Goal: Information Seeking & Learning: Check status

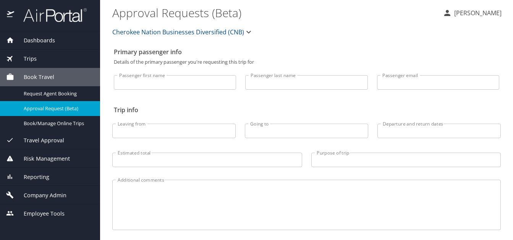
click at [24, 60] on span "Trips" at bounding box center [25, 59] width 23 height 8
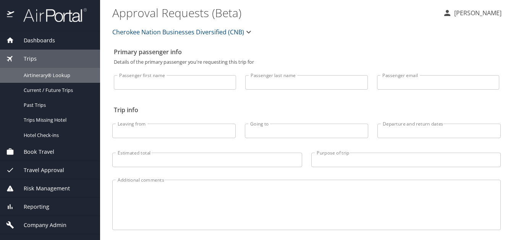
drag, startPoint x: 43, startPoint y: 72, endPoint x: 141, endPoint y: 71, distance: 97.8
click at [44, 72] on span "Airtinerary® Lookup" at bounding box center [57, 75] width 67 height 7
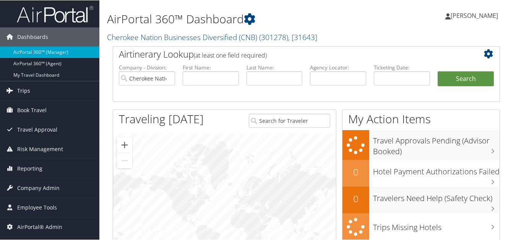
click at [26, 91] on span "Trips" at bounding box center [23, 90] width 13 height 19
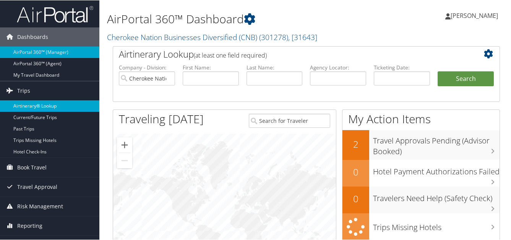
click at [42, 105] on link "Airtinerary® Lookup" at bounding box center [49, 105] width 99 height 11
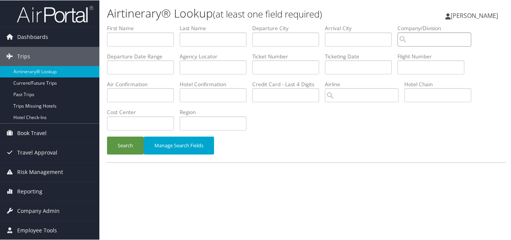
click at [397, 32] on input "search" at bounding box center [434, 39] width 74 height 14
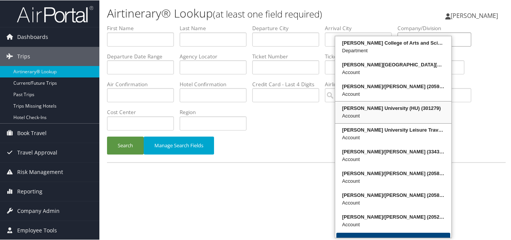
click at [377, 104] on div "Howard University (HU) (301279)" at bounding box center [393, 108] width 114 height 8
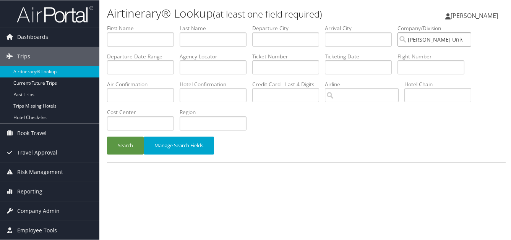
type input "[PERSON_NAME] University (HU)"
click at [174, 88] on input "text" at bounding box center [140, 95] width 67 height 14
click at [325, 88] on input "search" at bounding box center [362, 95] width 74 height 14
click at [185, 89] on div "AirVendor" at bounding box center [193, 93] width 56 height 8
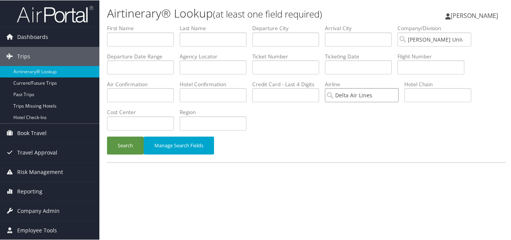
type input "Delta Air Lines"
click at [174, 60] on input "text" at bounding box center [140, 67] width 67 height 14
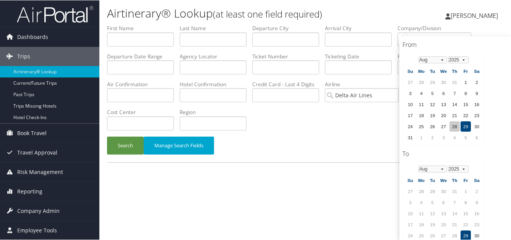
click at [452, 123] on td "28" at bounding box center [454, 126] width 10 height 10
click at [117, 136] on button "Search" at bounding box center [125, 145] width 37 height 18
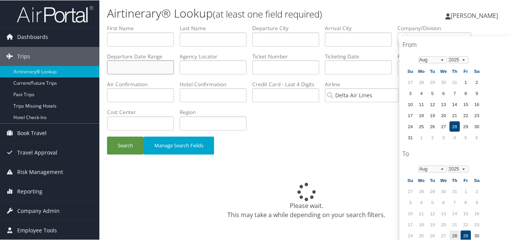
click at [174, 60] on input "text" at bounding box center [140, 67] width 67 height 14
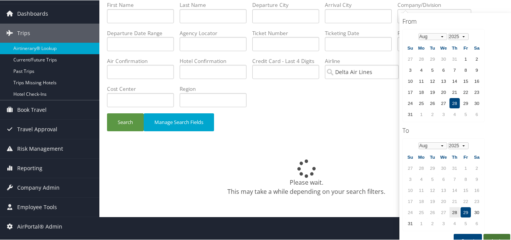
click at [502, 234] on button "Apply" at bounding box center [496, 241] width 27 height 14
type input "08/28/2025 - 08/29/2025"
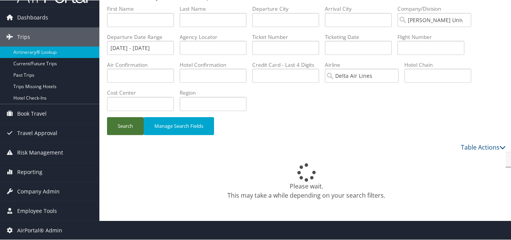
click at [122, 117] on button "Search" at bounding box center [125, 126] width 37 height 18
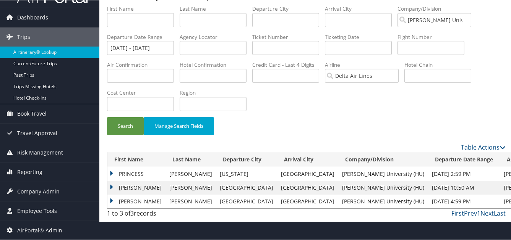
click at [113, 181] on td "DON ROSS" at bounding box center [136, 188] width 58 height 14
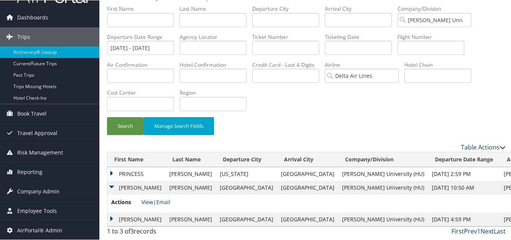
click at [142, 198] on link "View" at bounding box center [147, 201] width 12 height 7
click at [111, 212] on td "DANIELLE" at bounding box center [136, 219] width 58 height 14
click at [112, 167] on td "PRINCESS" at bounding box center [136, 174] width 58 height 14
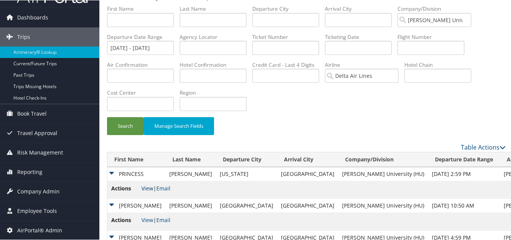
click at [146, 184] on link "View" at bounding box center [147, 187] width 12 height 7
